Goal: Task Accomplishment & Management: Manage account settings

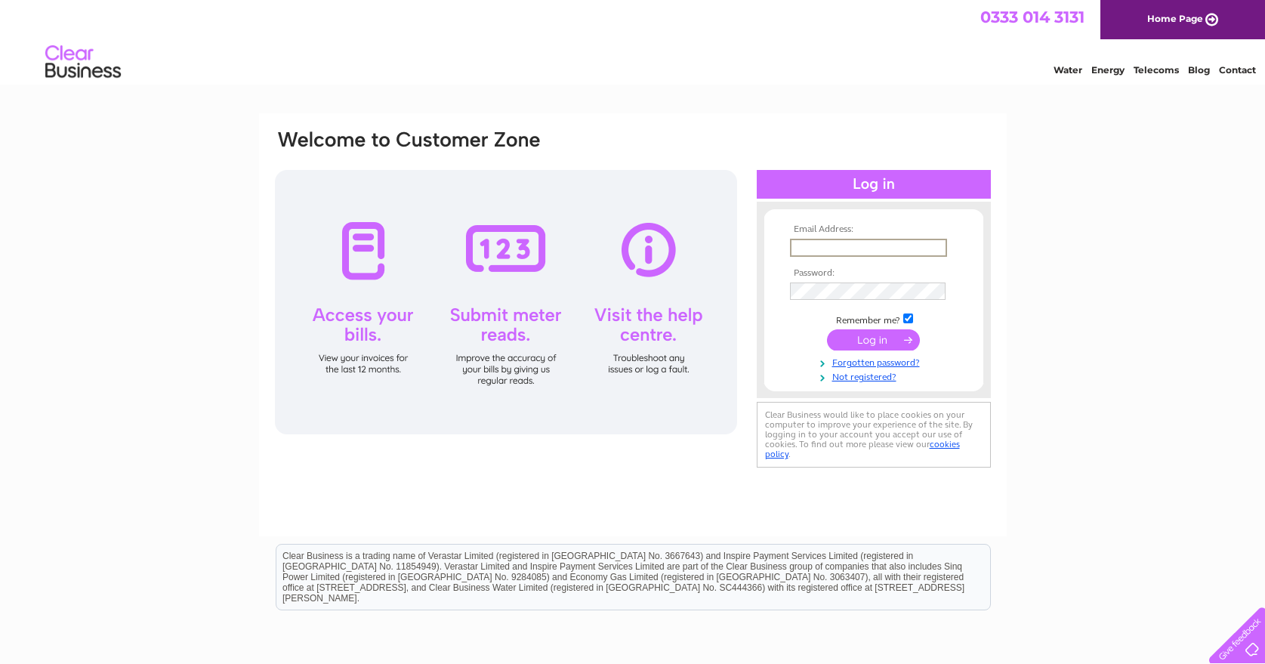
type input "[PERSON_NAME][EMAIL_ADDRESS][DOMAIN_NAME]"
click at [878, 338] on input "submit" at bounding box center [873, 339] width 93 height 21
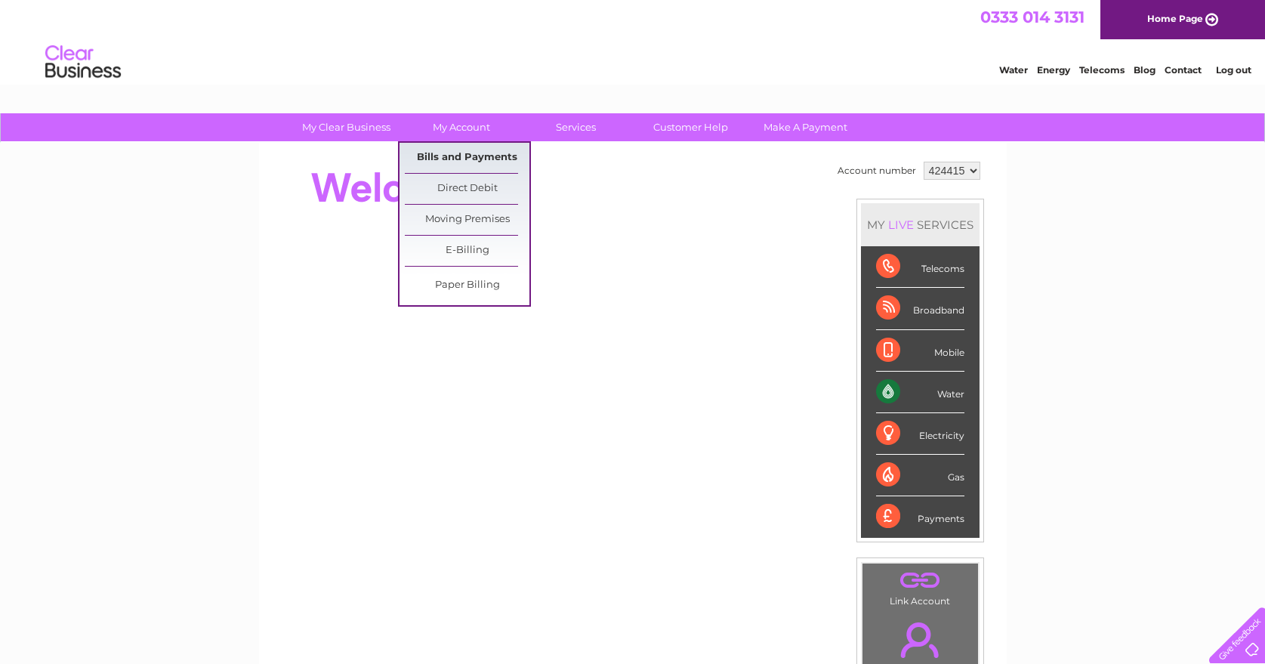
click at [470, 155] on link "Bills and Payments" at bounding box center [467, 158] width 125 height 30
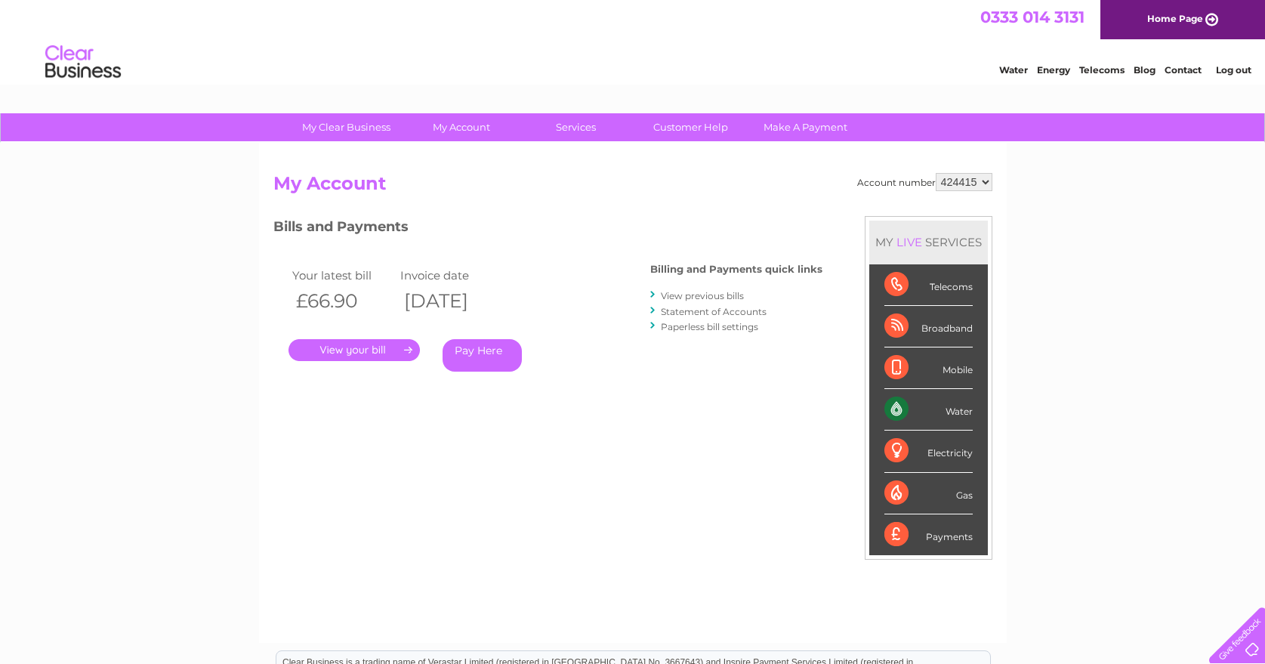
click at [368, 347] on link "." at bounding box center [354, 350] width 131 height 22
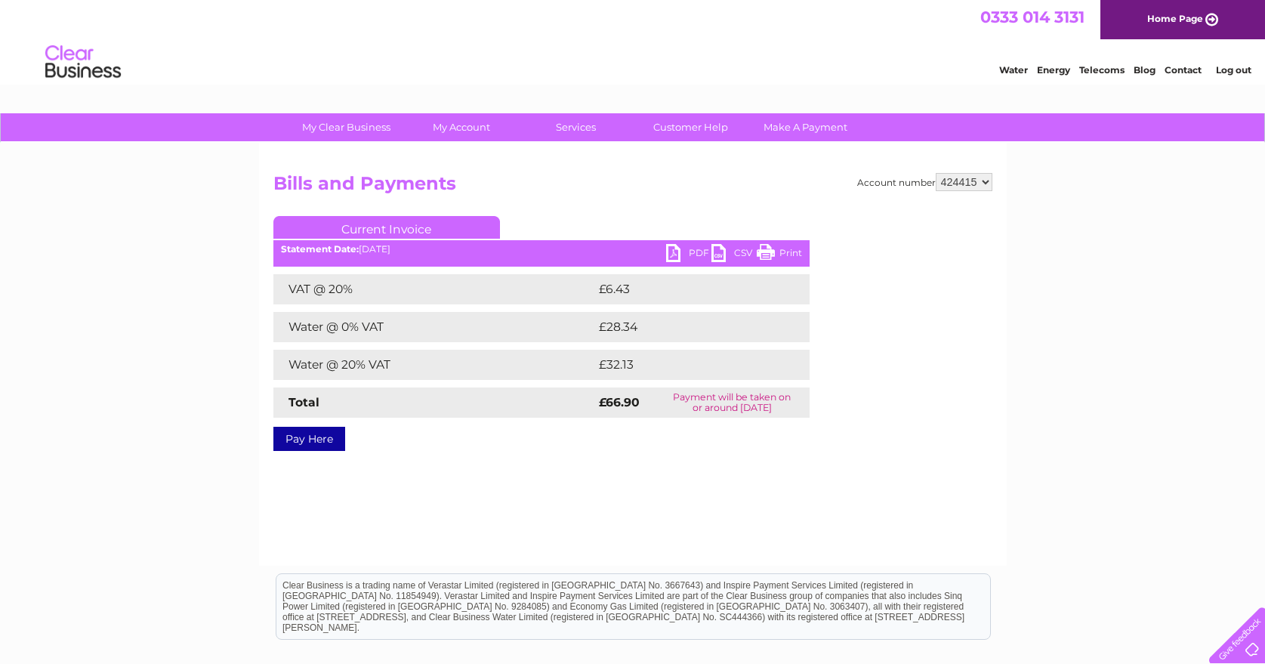
click at [673, 255] on link "PDF" at bounding box center [688, 255] width 45 height 22
click at [1230, 73] on link "Log out" at bounding box center [1233, 69] width 35 height 11
